Goal: Task Accomplishment & Management: Manage account settings

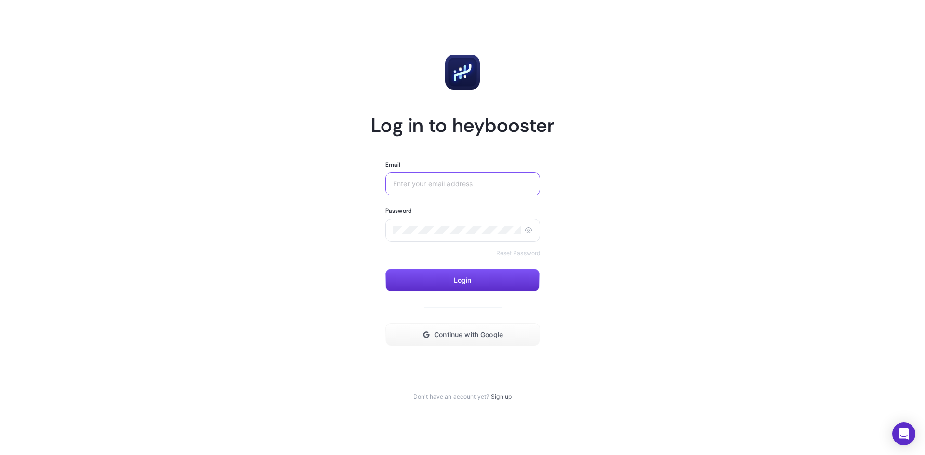
click at [416, 183] on input "Email" at bounding box center [462, 184] width 139 height 8
click at [473, 337] on span "Continue with Google" at bounding box center [468, 335] width 69 height 8
click at [424, 197] on form "Email Password Reset Password Login Continue with Google" at bounding box center [462, 253] width 154 height 185
click at [422, 179] on div at bounding box center [462, 183] width 155 height 23
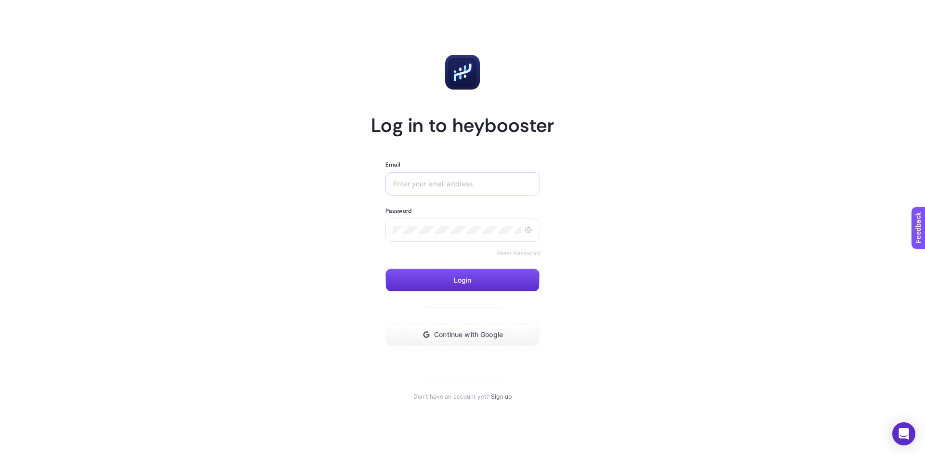
click at [422, 179] on div at bounding box center [462, 183] width 155 height 23
click at [427, 185] on input "Email" at bounding box center [462, 184] width 139 height 8
click at [461, 335] on span "Continue with Google" at bounding box center [468, 335] width 69 height 8
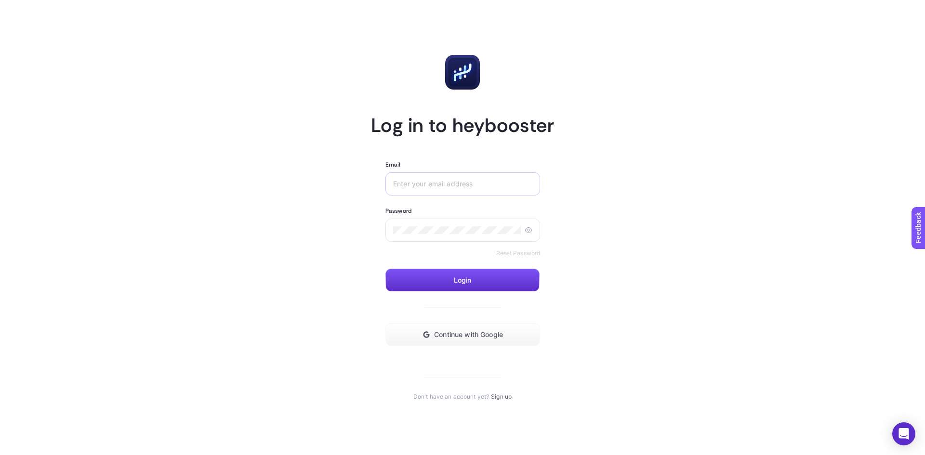
click at [440, 172] on div at bounding box center [462, 183] width 155 height 23
click at [442, 183] on input "Email" at bounding box center [462, 184] width 139 height 8
click at [468, 336] on span "Continue with Google" at bounding box center [468, 335] width 69 height 8
click at [432, 177] on div at bounding box center [462, 183] width 155 height 23
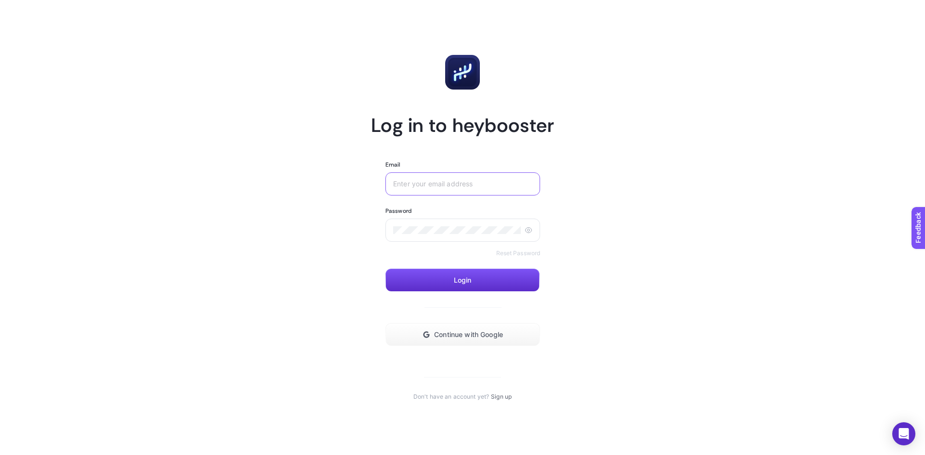
paste input "[EMAIL_ADDRESS][DOMAIN_NAME]"
type input "[EMAIL_ADDRESS][DOMAIN_NAME]"
click at [425, 235] on div at bounding box center [462, 230] width 155 height 23
click at [775, 155] on article "Log in to heybooster Email [EMAIL_ADDRESS][DOMAIN_NAME] Password Reset Password…" at bounding box center [462, 228] width 670 height 432
click at [479, 277] on button "Login" at bounding box center [462, 280] width 154 height 23
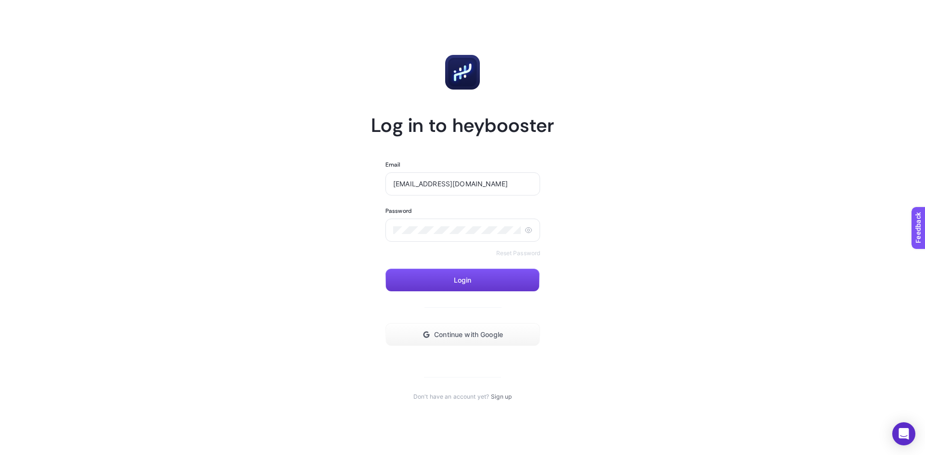
click at [463, 278] on span "Login" at bounding box center [463, 280] width 18 height 8
